Goal: Check status: Check status

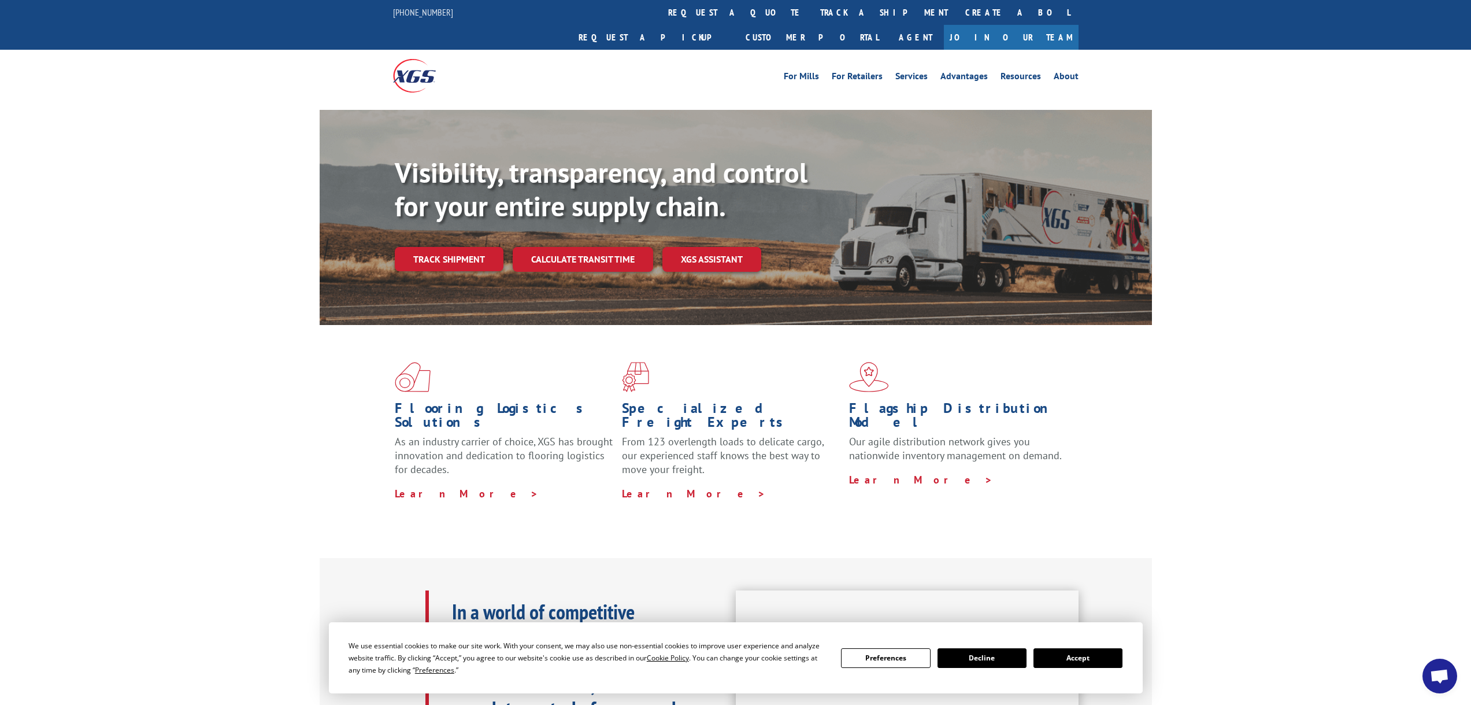
click at [1077, 659] on button "Accept" at bounding box center [1077, 658] width 89 height 20
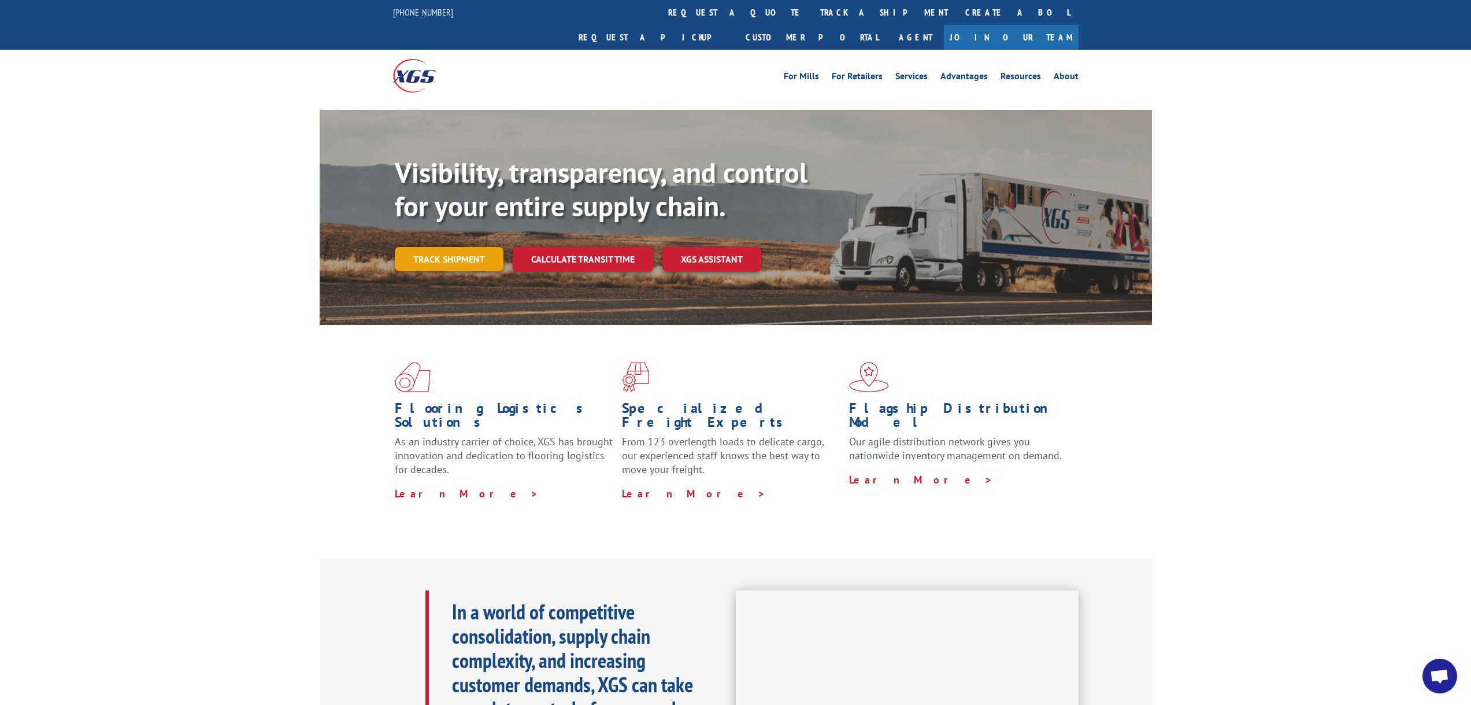
click at [453, 247] on link "Track shipment" at bounding box center [449, 259] width 109 height 24
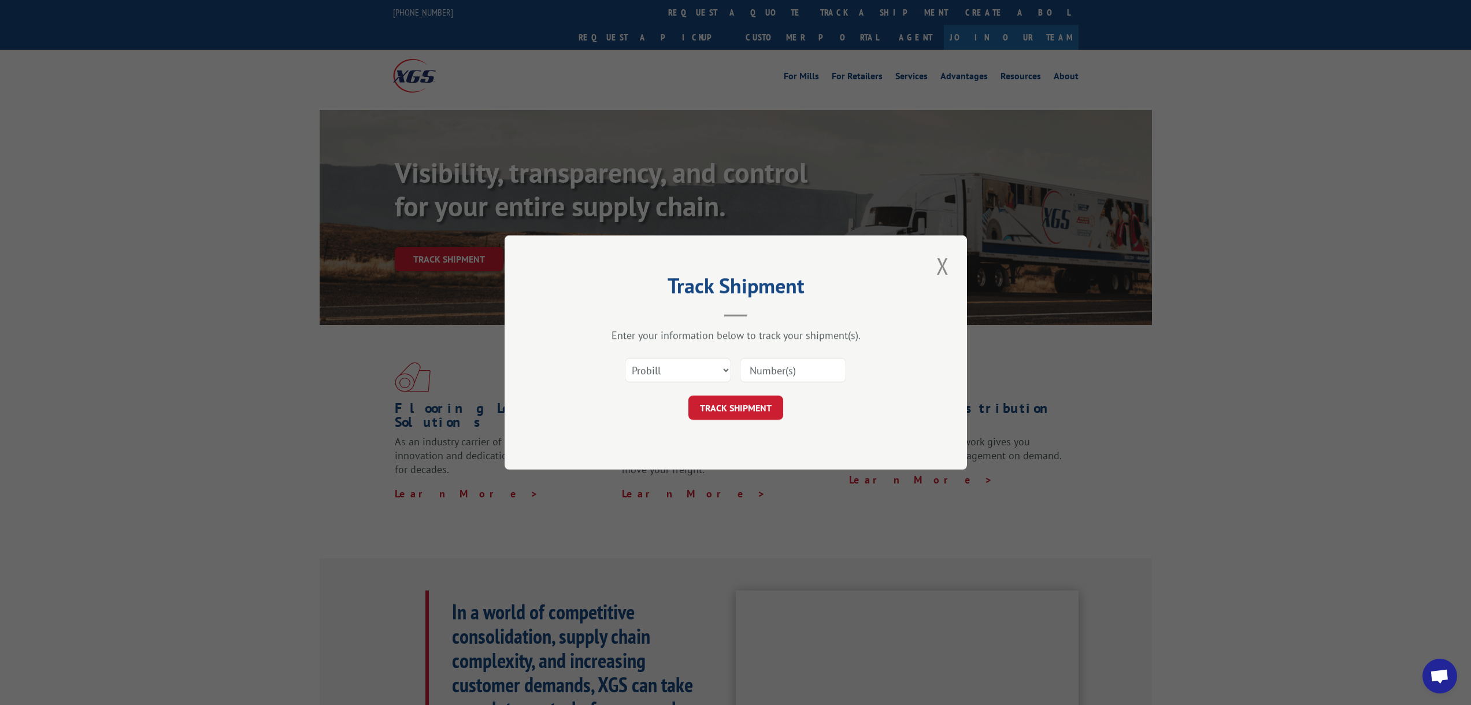
click at [770, 372] on input at bounding box center [793, 370] width 106 height 24
click at [774, 370] on input at bounding box center [793, 370] width 106 height 24
paste input "16955598"
type input "16955598"
click at [739, 409] on button "TRACK SHIPMENT" at bounding box center [735, 407] width 95 height 24
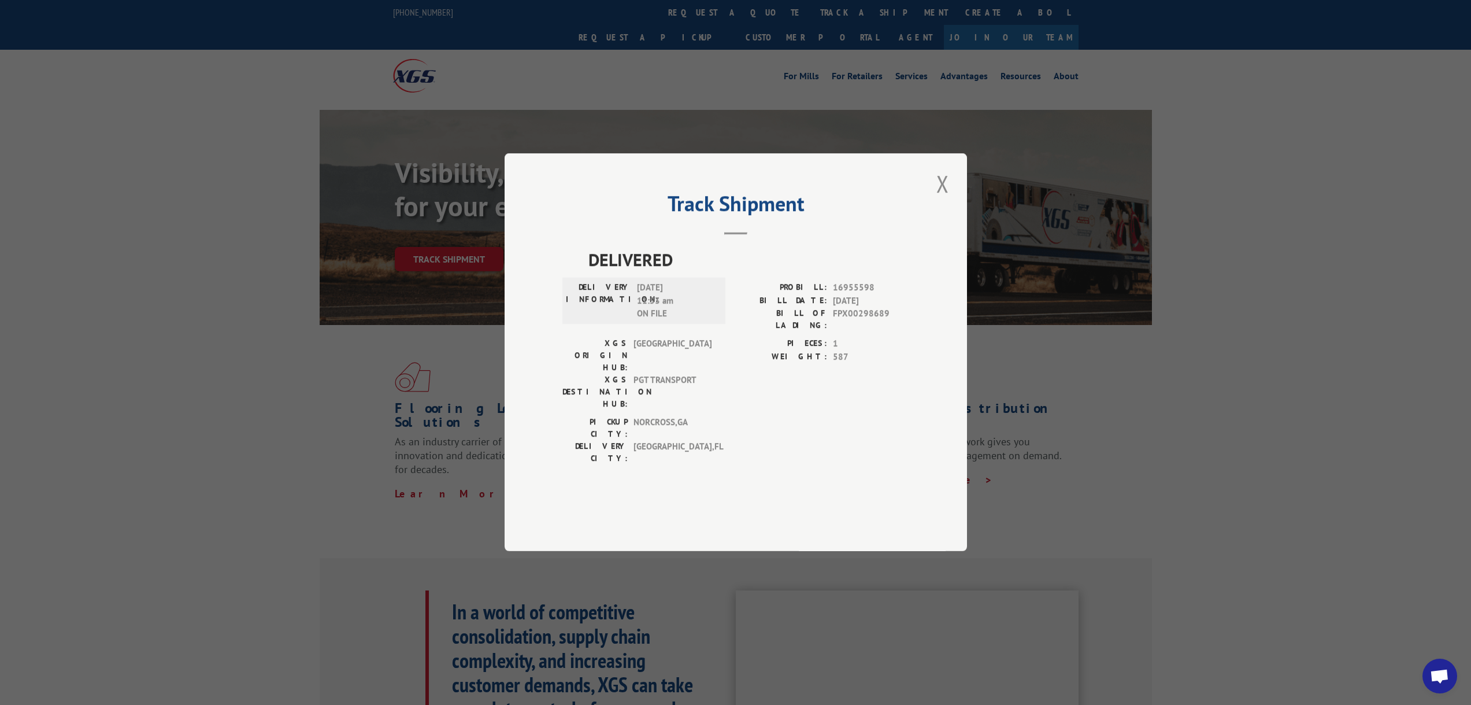
click at [943, 199] on button "Close modal" at bounding box center [943, 184] width 20 height 32
